Goal: Complete application form

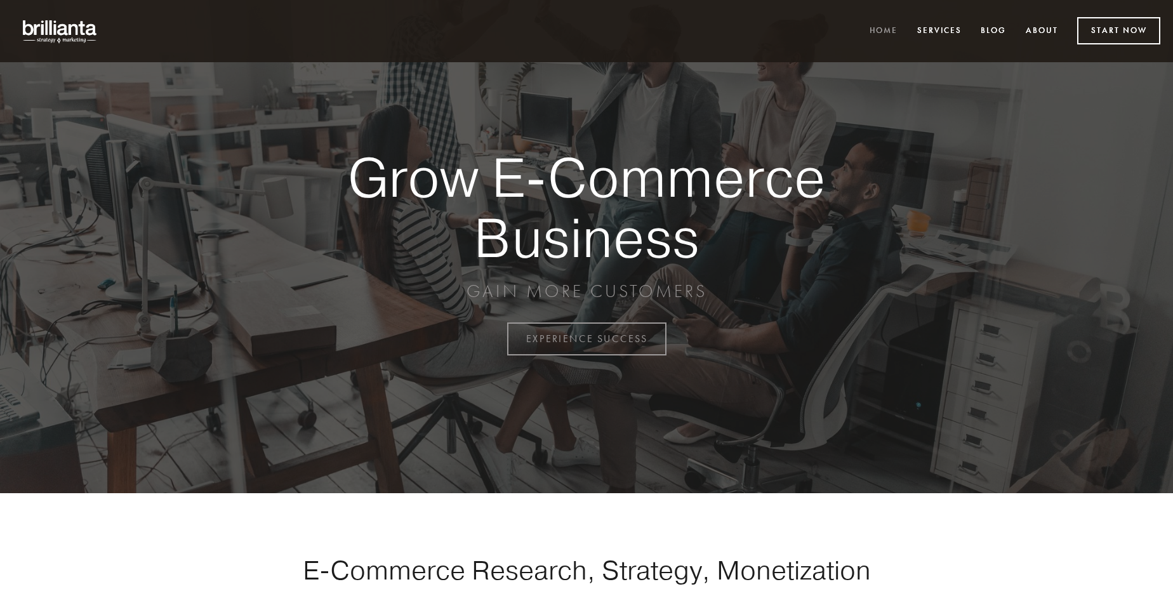
scroll to position [3327, 0]
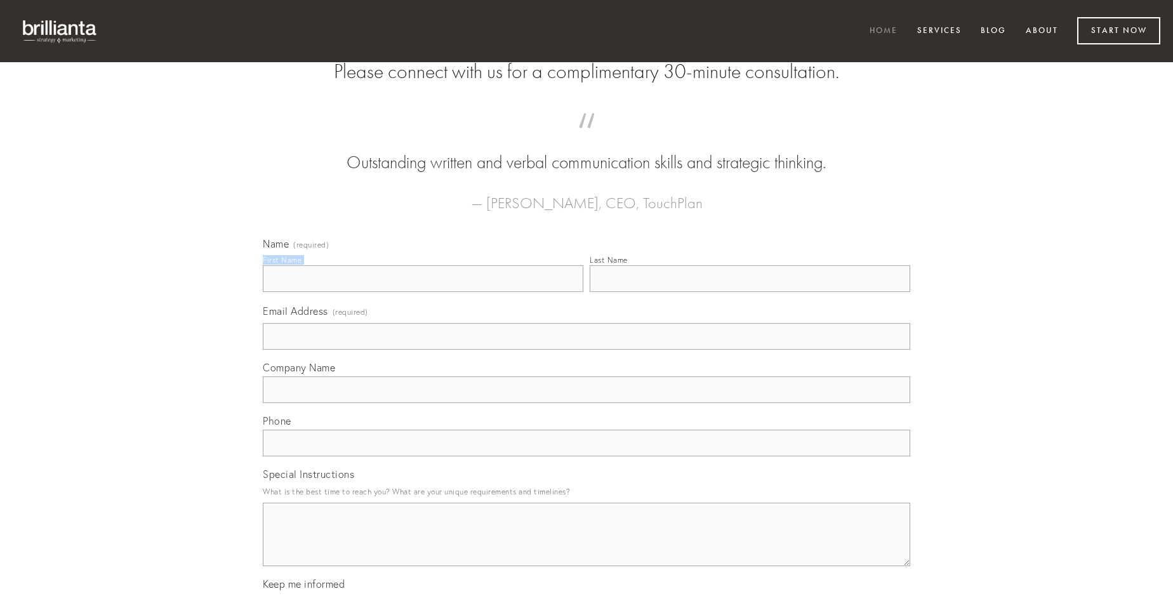
type input "[PERSON_NAME]"
click at [749, 292] on input "Last Name" at bounding box center [750, 278] width 320 height 27
type input "[PERSON_NAME]"
click at [586, 350] on input "Email Address (required)" at bounding box center [586, 336] width 647 height 27
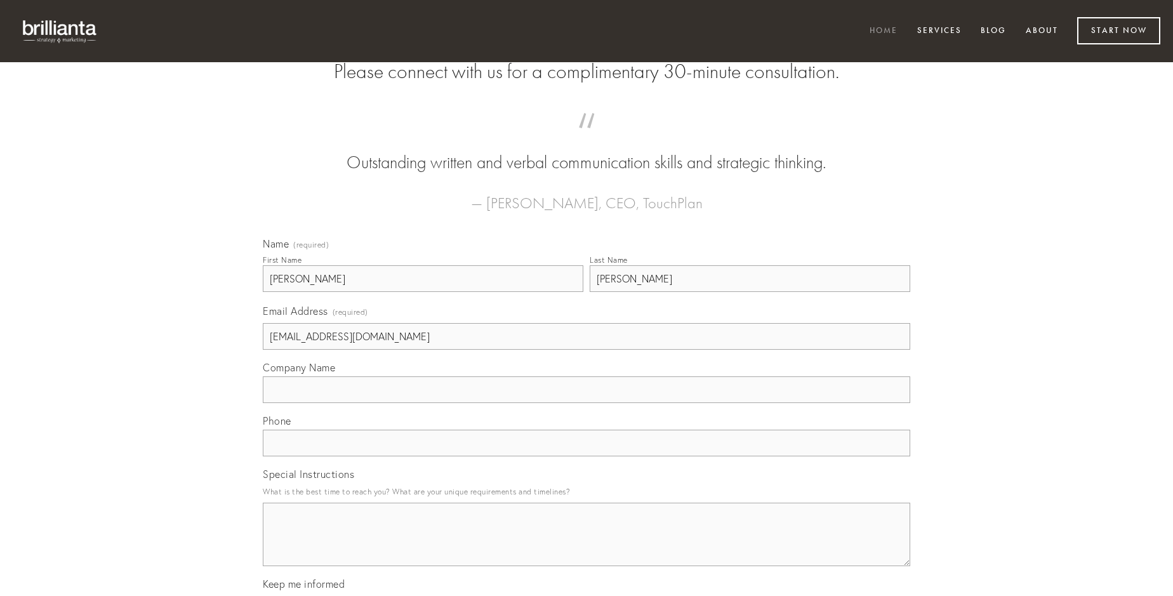
type input "[EMAIL_ADDRESS][DOMAIN_NAME]"
click at [586, 403] on input "Company Name" at bounding box center [586, 389] width 647 height 27
type input "[PERSON_NAME]"
click at [586, 456] on input "text" at bounding box center [586, 443] width 647 height 27
click at [586, 546] on textarea "Special Instructions" at bounding box center [586, 534] width 647 height 63
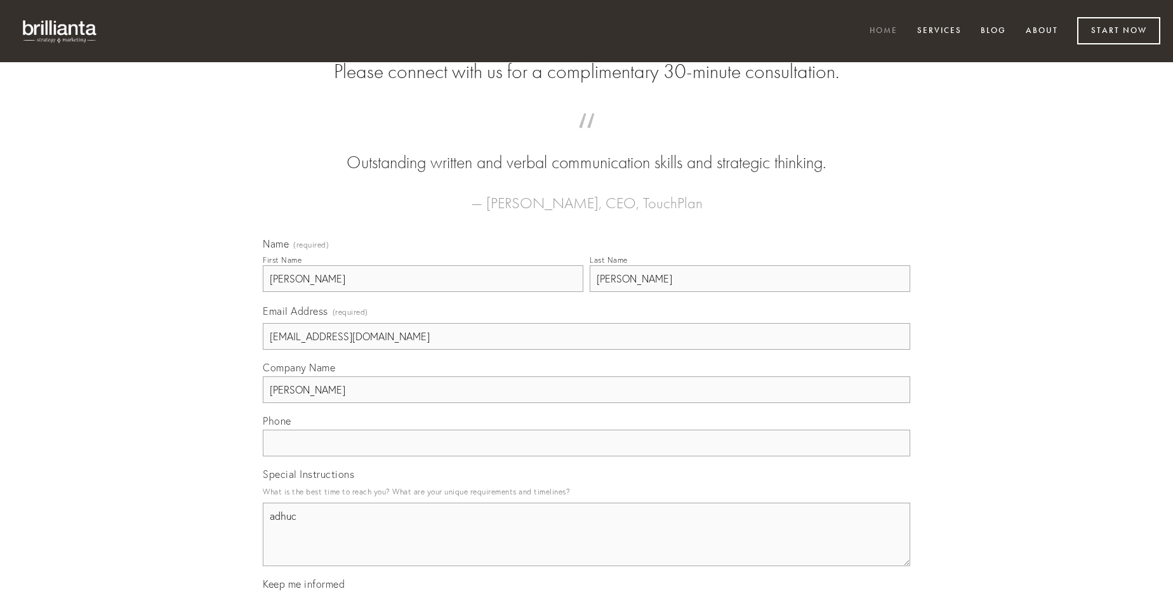
type textarea "adhuc"
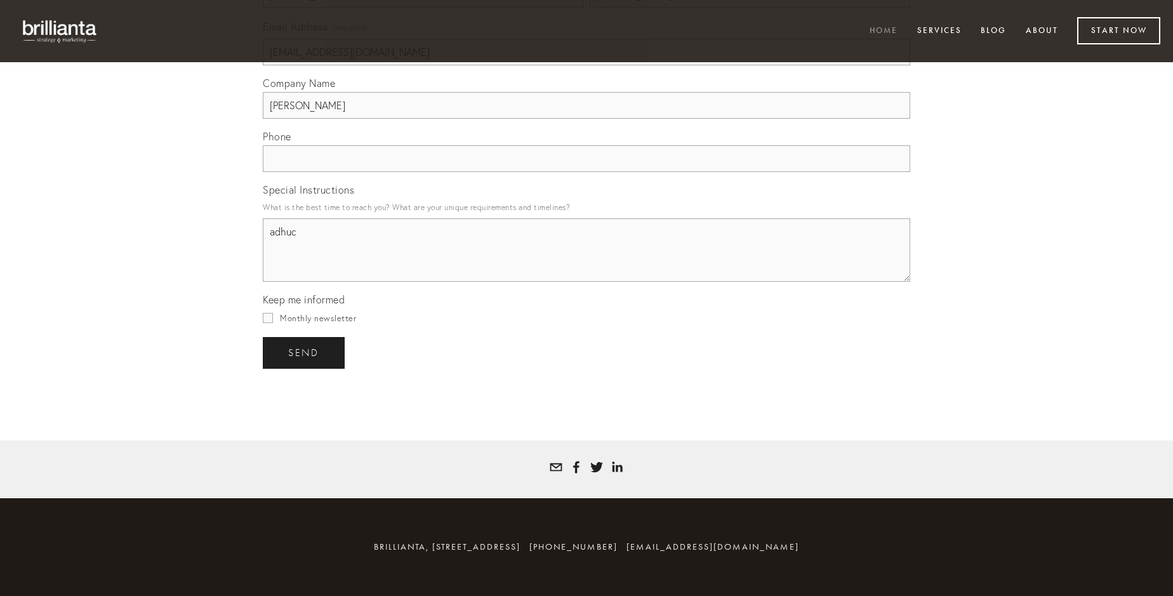
click at [305, 352] on span "send" at bounding box center [303, 352] width 31 height 11
